Goal: Obtain resource: Download file/media

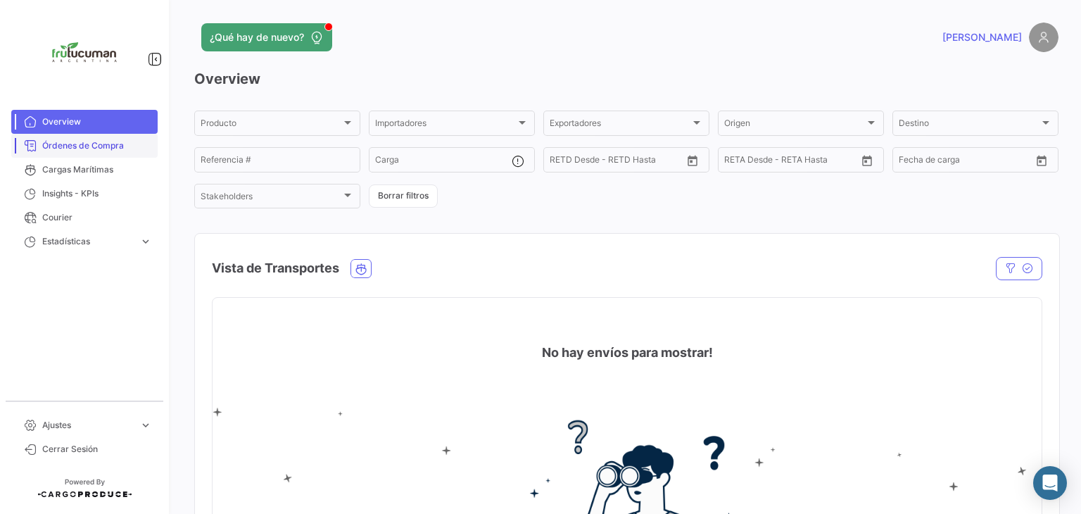
click at [75, 144] on span "Órdenes de Compra" at bounding box center [97, 145] width 110 height 13
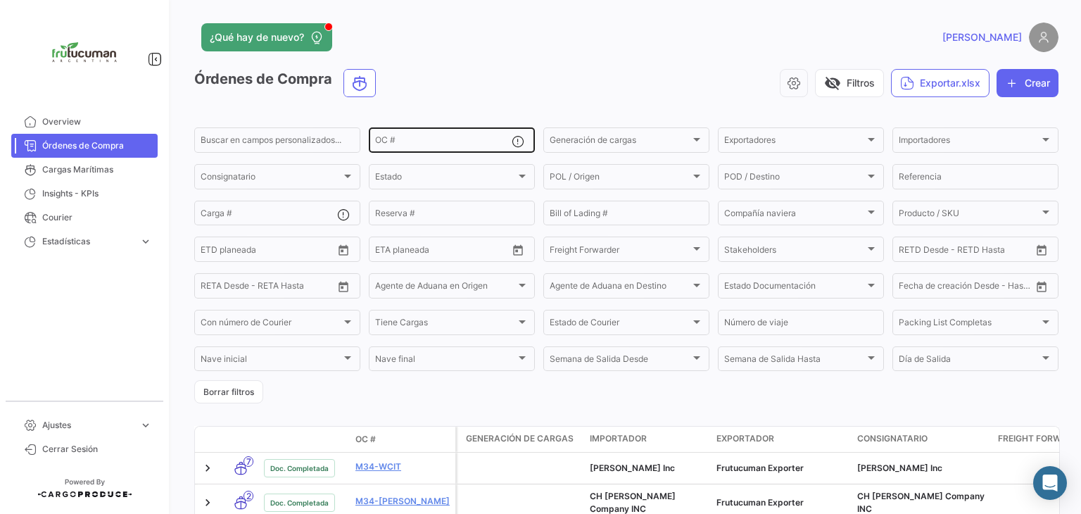
click at [448, 142] on input "OC #" at bounding box center [443, 142] width 136 height 10
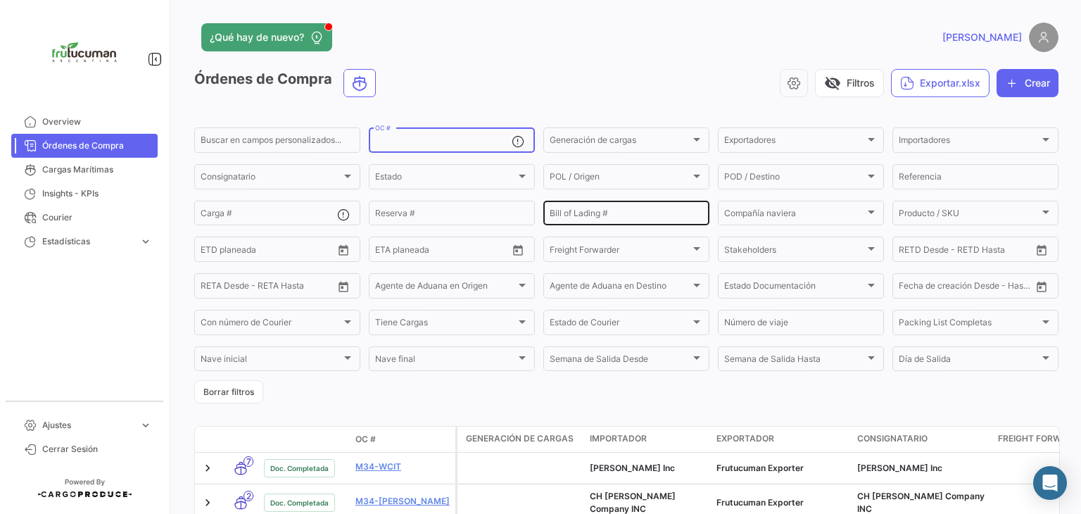
click at [591, 212] on input "Bill of Lading #" at bounding box center [626, 215] width 153 height 10
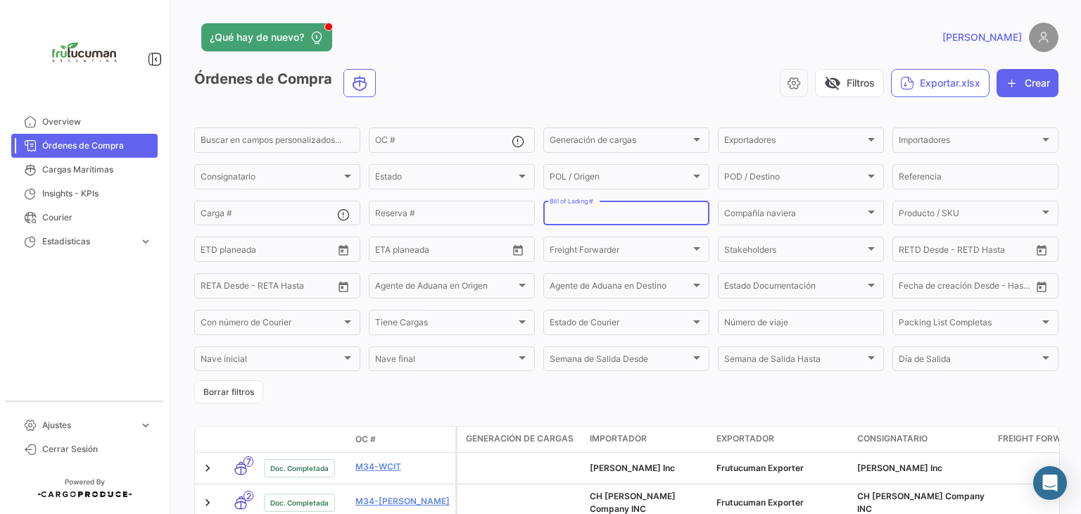
paste input "242567793"
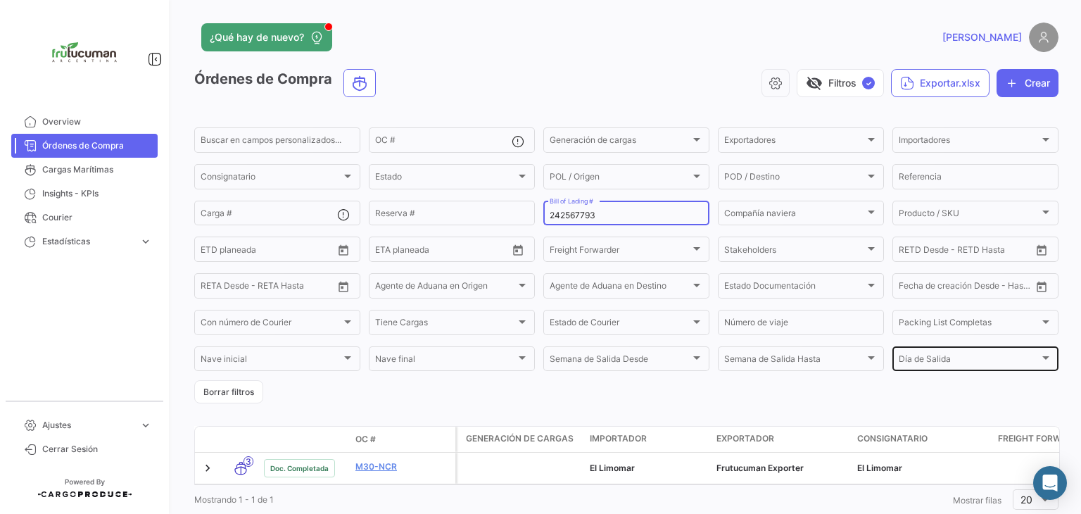
type input "242567793"
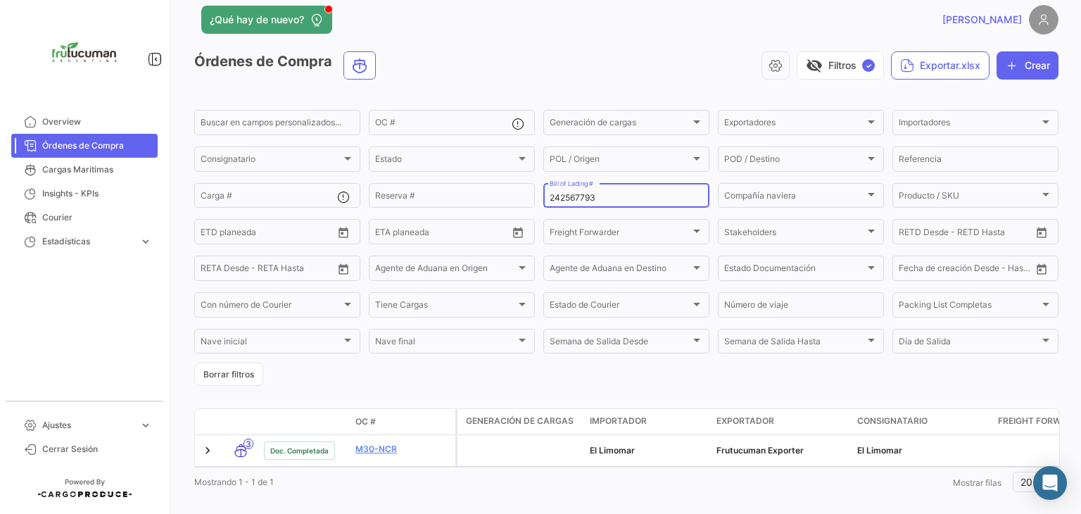
scroll to position [46, 0]
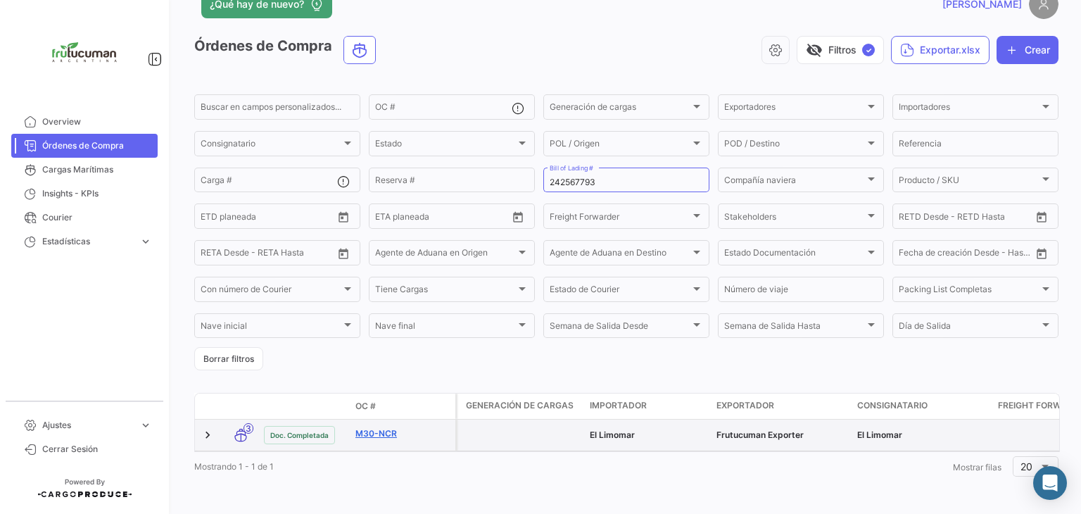
click at [369, 427] on link "M30-NCR" at bounding box center [402, 433] width 94 height 13
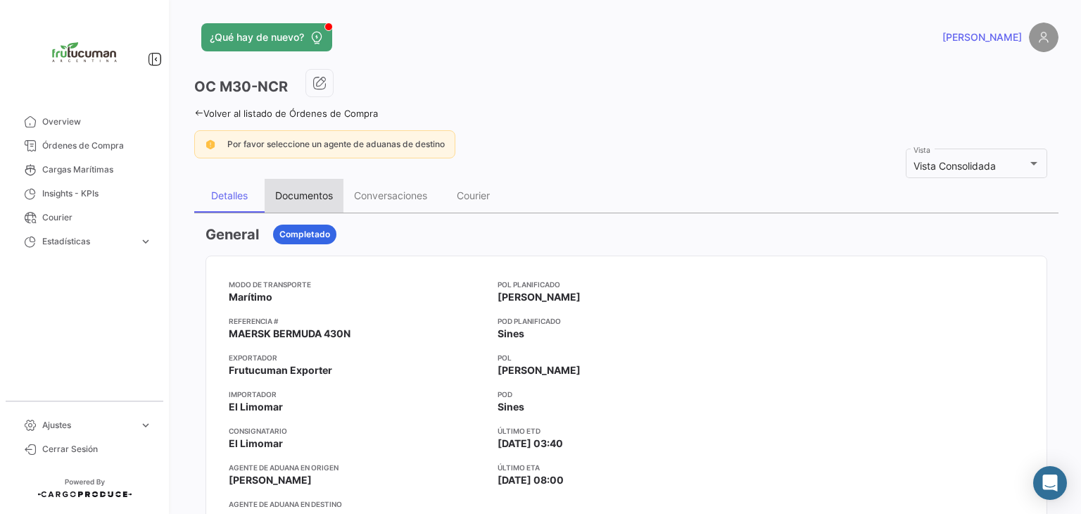
click at [321, 184] on div "Documentos" at bounding box center [304, 196] width 79 height 34
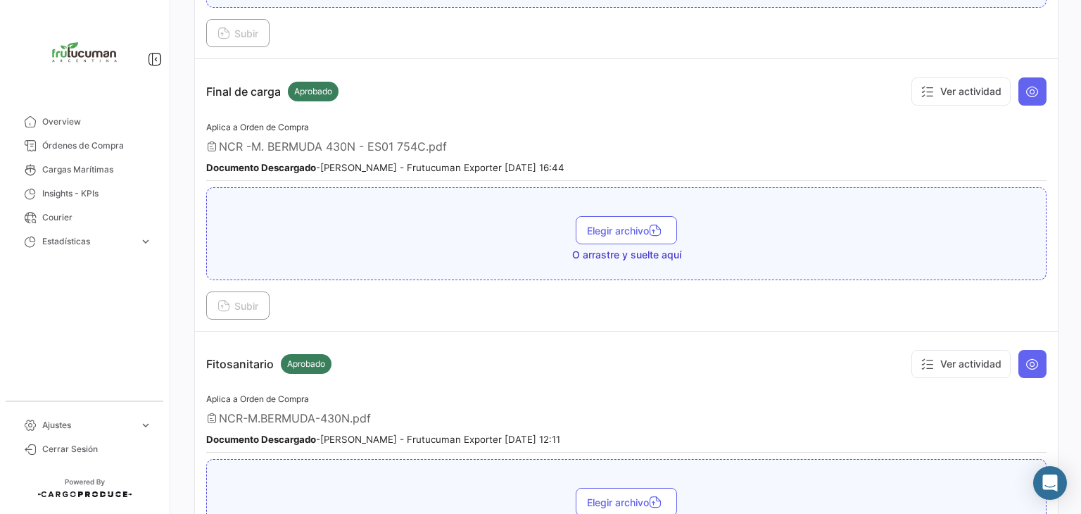
scroll to position [1900, 0]
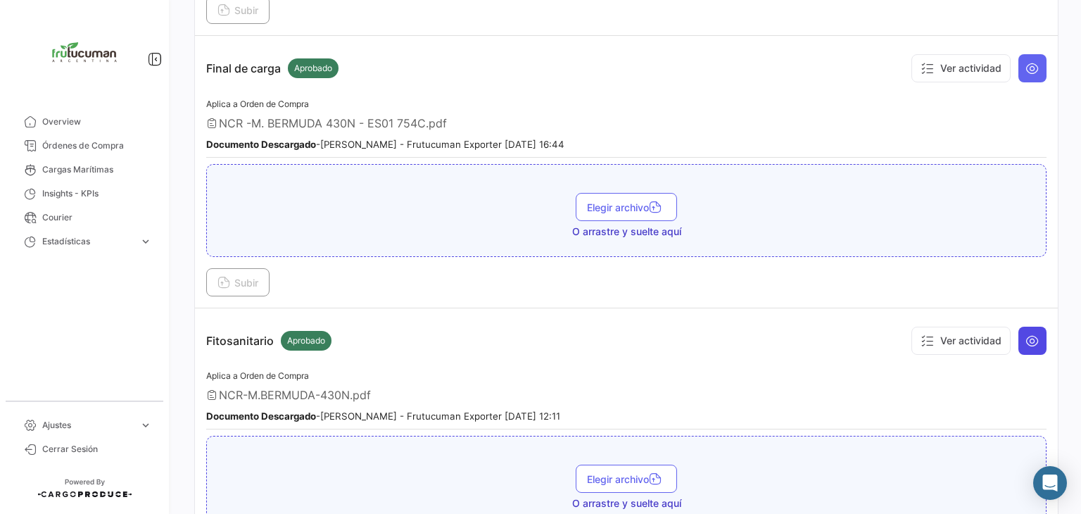
click at [1031, 334] on icon at bounding box center [1032, 341] width 14 height 14
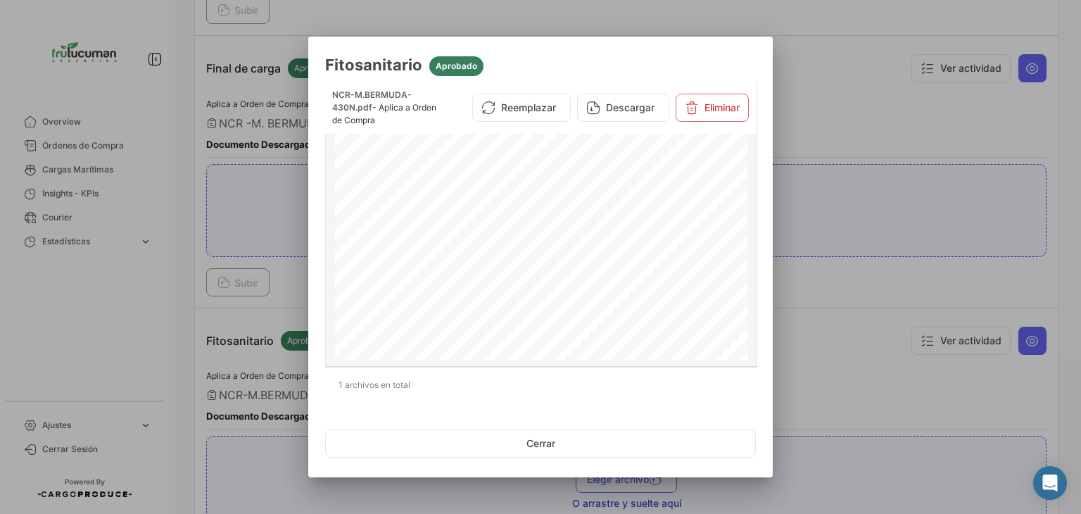
scroll to position [2463, 0]
click at [630, 102] on button "Descargar" at bounding box center [623, 108] width 92 height 28
click at [804, 82] on div at bounding box center [540, 257] width 1081 height 514
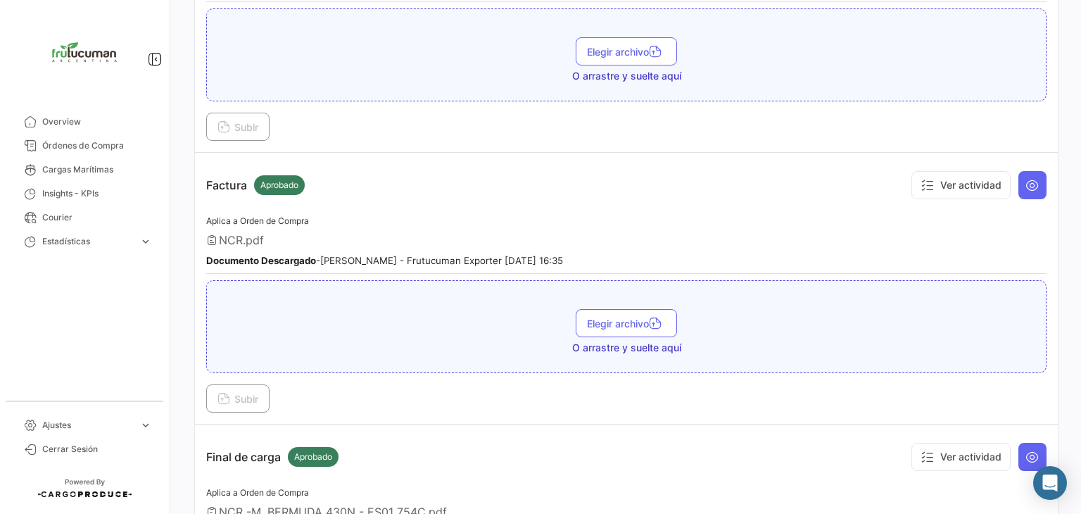
scroll to position [1478, 0]
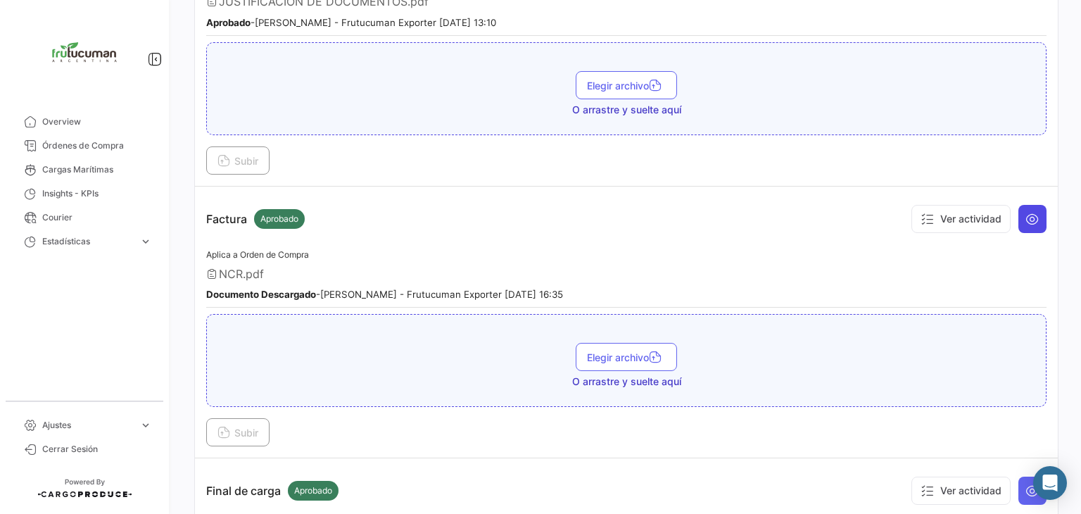
click at [1025, 212] on icon at bounding box center [1032, 219] width 14 height 14
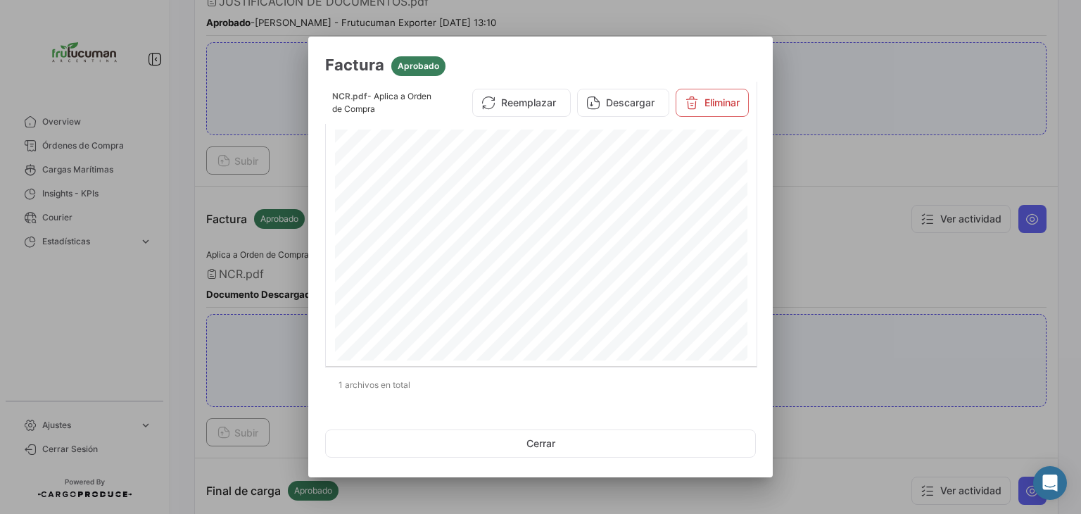
click at [850, 127] on div at bounding box center [540, 257] width 1081 height 514
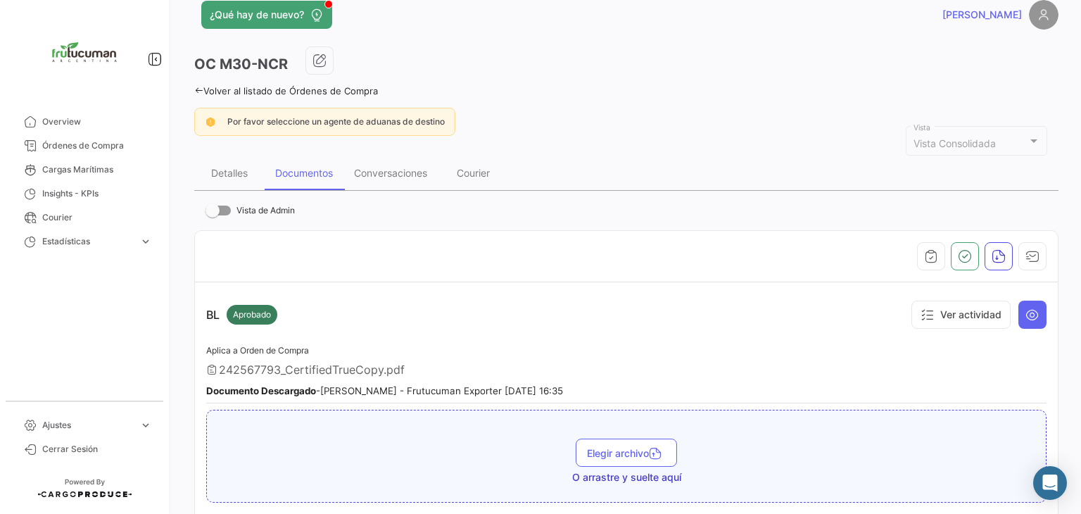
scroll to position [0, 0]
